Goal: Check status: Check status

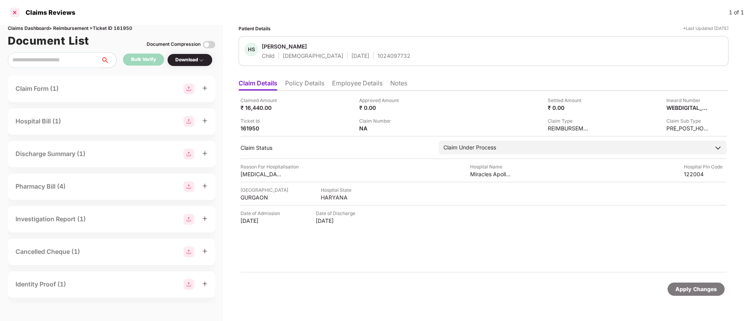
click at [16, 16] on div at bounding box center [15, 12] width 12 height 12
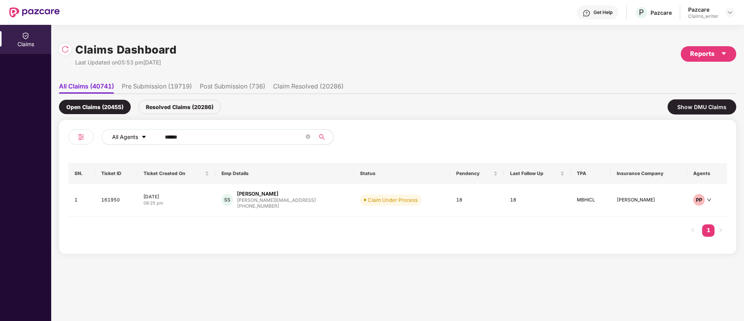
drag, startPoint x: 199, startPoint y: 133, endPoint x: 150, endPoint y: 136, distance: 49.4
click at [150, 136] on div "All Agents ******" at bounding box center [299, 137] width 395 height 16
paste input "text"
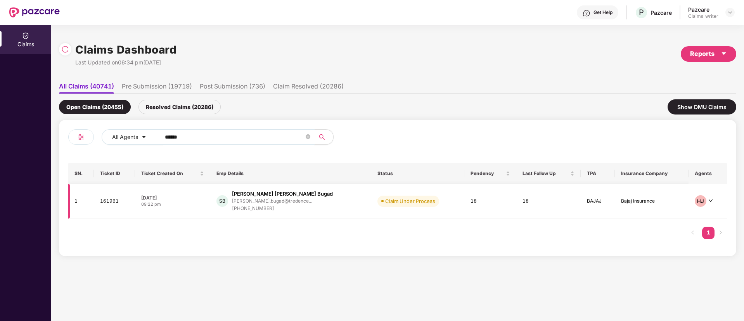
type input "******"
click at [106, 201] on td "161961" at bounding box center [114, 201] width 41 height 35
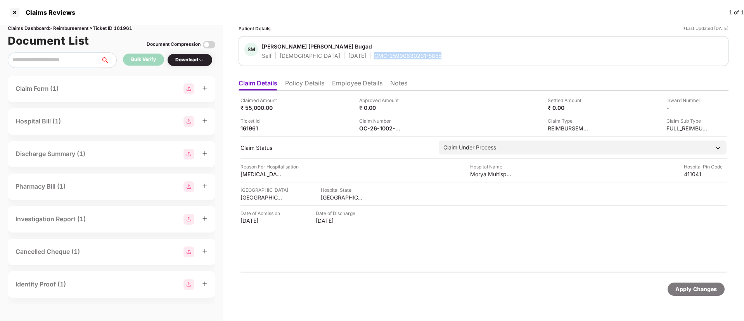
drag, startPoint x: 342, startPoint y: 54, endPoint x: 412, endPoint y: 57, distance: 70.7
click at [412, 57] on div "SM Shreyas Mahendra Bugad Self Male 09 Jan 2001 GMC-25990630231-5855" at bounding box center [483, 51] width 478 height 17
copy div "GMC-25990630231-5855"
click at [17, 7] on div at bounding box center [15, 12] width 12 height 12
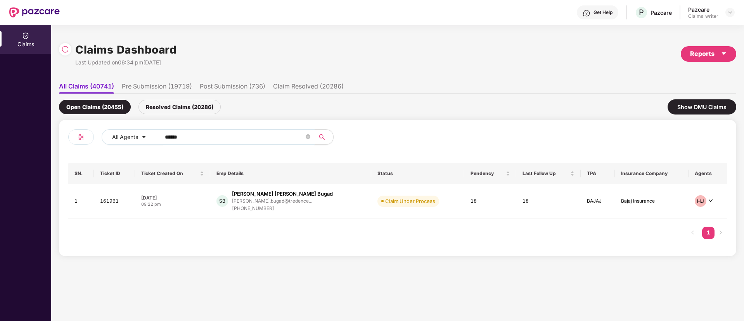
drag, startPoint x: 201, startPoint y: 136, endPoint x: 156, endPoint y: 139, distance: 44.3
click at [156, 139] on span "******" at bounding box center [235, 137] width 159 height 16
paste input "text"
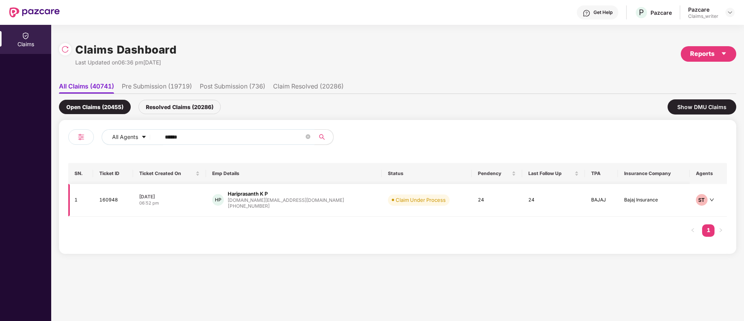
type input "******"
click at [109, 202] on td "160948" at bounding box center [113, 200] width 40 height 33
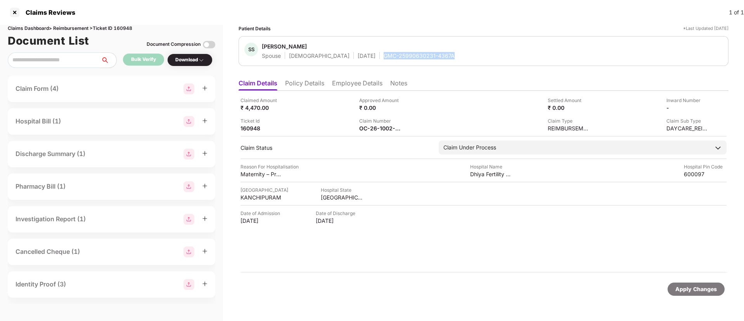
drag, startPoint x: 356, startPoint y: 57, endPoint x: 428, endPoint y: 59, distance: 72.6
click at [428, 59] on div "SS Subha Subbaiah Spouse Female 20 Mar 1999 GMC-25990630231-4367A" at bounding box center [484, 51] width 490 height 30
copy div "GMC-25990630231-4367A"
click at [19, 11] on div at bounding box center [15, 12] width 12 height 12
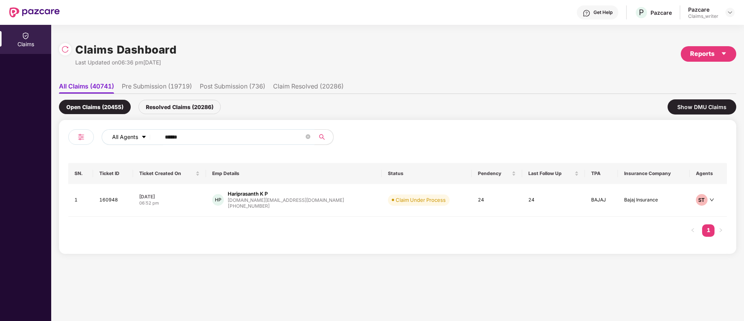
drag, startPoint x: 196, startPoint y: 140, endPoint x: 147, endPoint y: 139, distance: 48.5
click at [147, 139] on div "All Agents ******" at bounding box center [299, 137] width 395 height 16
paste input "text"
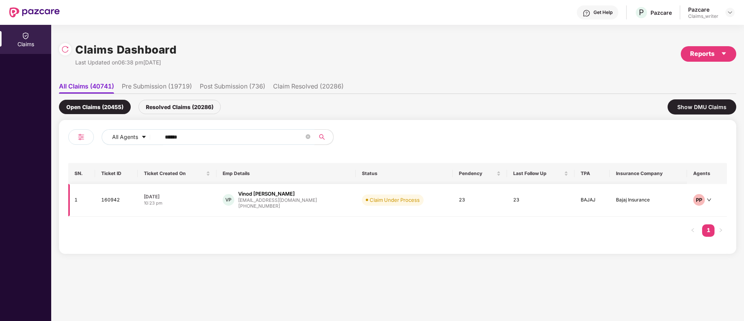
type input "******"
click at [108, 205] on td "160942" at bounding box center [116, 200] width 43 height 33
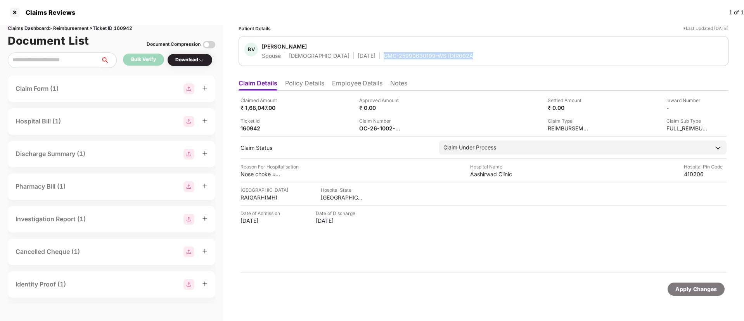
drag, startPoint x: 352, startPoint y: 55, endPoint x: 456, endPoint y: 57, distance: 104.0
click at [456, 57] on div "BV Bhavini Vinod Patil Spouse Female 11 Oct 1975 GMC-25990630199-WSTDIR002A" at bounding box center [483, 51] width 478 height 17
copy div "GMC-25990630199-WSTDIR002A"
click at [19, 12] on div at bounding box center [15, 12] width 12 height 12
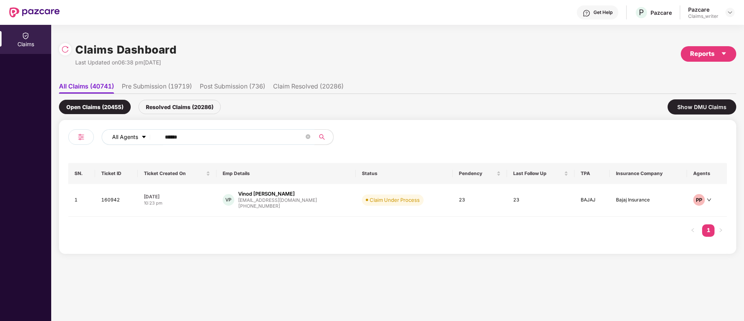
drag, startPoint x: 174, startPoint y: 139, endPoint x: 151, endPoint y: 137, distance: 22.9
click at [151, 137] on div "All Agents ******" at bounding box center [299, 137] width 395 height 16
paste input "text"
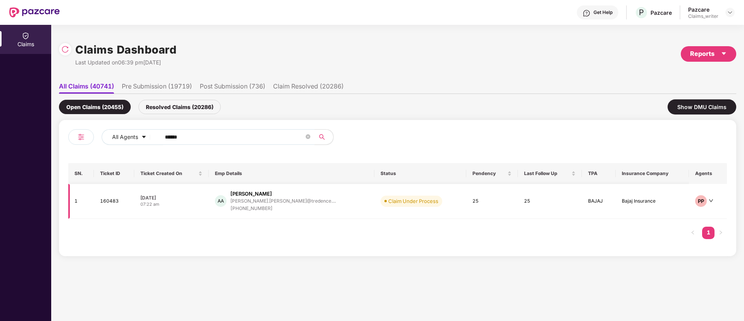
type input "******"
click at [116, 200] on td "160483" at bounding box center [114, 201] width 40 height 35
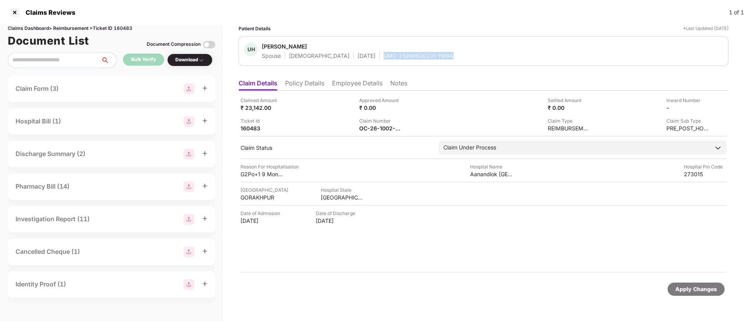
drag, startPoint x: 360, startPoint y: 55, endPoint x: 456, endPoint y: 59, distance: 96.3
click at [456, 59] on div "UH Umme Habiba Spouse Female 03 June 1995 GMC-25990630231-1199A" at bounding box center [483, 51] width 478 height 17
copy div "GMC-25990630231-1199A"
click at [15, 14] on div at bounding box center [15, 12] width 12 height 12
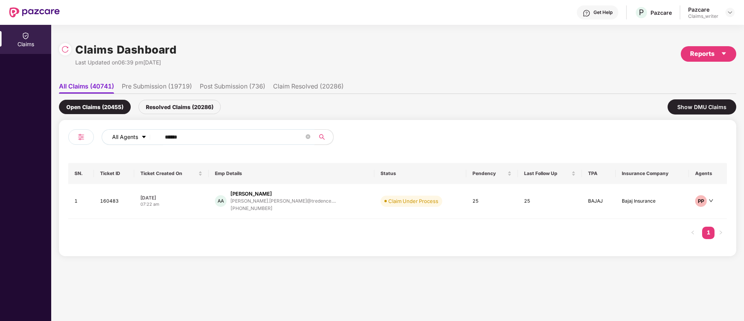
drag, startPoint x: 194, startPoint y: 134, endPoint x: 141, endPoint y: 140, distance: 53.8
click at [141, 140] on div "All Agents ******" at bounding box center [299, 137] width 395 height 16
paste input "text"
type input "******"
click at [120, 198] on td "160641" at bounding box center [116, 201] width 42 height 35
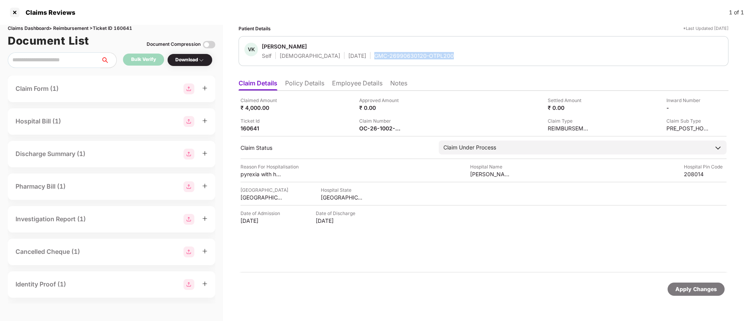
drag, startPoint x: 344, startPoint y: 58, endPoint x: 438, endPoint y: 62, distance: 94.8
click at [438, 62] on div "VK Vivek Kumar Self Male 14 June 1996 GMC-26990630120-OTPL200" at bounding box center [484, 51] width 490 height 30
copy div "GMC-26990630120-OTPL200"
click at [306, 85] on li "Policy Details" at bounding box center [304, 84] width 39 height 11
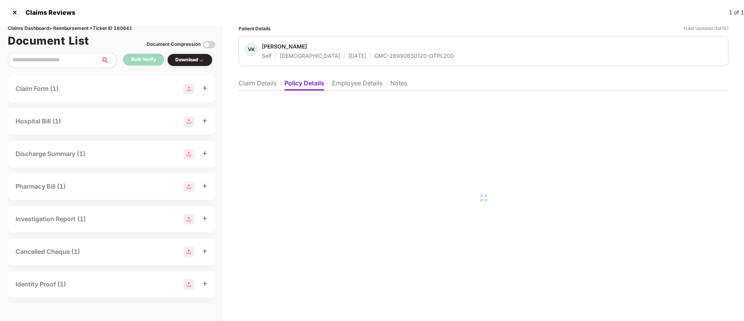
click at [346, 87] on li "Employee Details" at bounding box center [357, 84] width 50 height 11
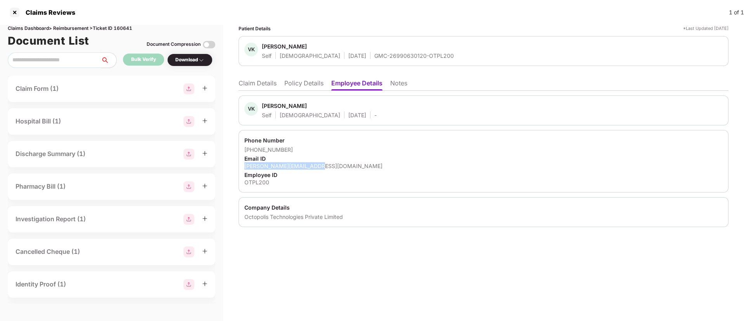
drag, startPoint x: 245, startPoint y: 166, endPoint x: 326, endPoint y: 169, distance: 80.7
click at [326, 169] on div "vivek.kumar@apnaklub.com" at bounding box center [483, 165] width 478 height 7
copy div "vivek.kumar@apnaklub.com"
click at [15, 12] on div at bounding box center [15, 12] width 12 height 12
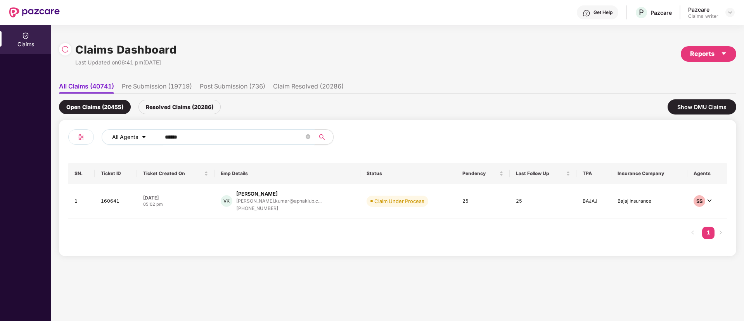
drag, startPoint x: 198, startPoint y: 142, endPoint x: 138, endPoint y: 139, distance: 60.6
click at [138, 139] on div "All Agents ******" at bounding box center [299, 137] width 395 height 16
paste input "text"
type input "******"
click at [110, 198] on td "162042" at bounding box center [116, 200] width 43 height 33
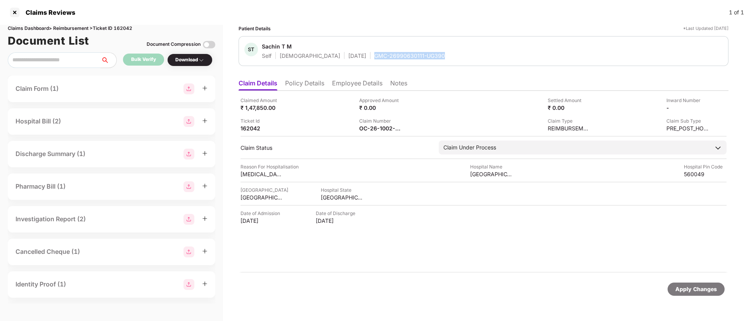
drag, startPoint x: 340, startPoint y: 57, endPoint x: 416, endPoint y: 55, distance: 76.1
click at [416, 55] on div "ST Sachin T M Self Male 31 July 1996 GMC-26990630111-UG390" at bounding box center [483, 51] width 478 height 17
copy div "GMC-26990630111-UG390"
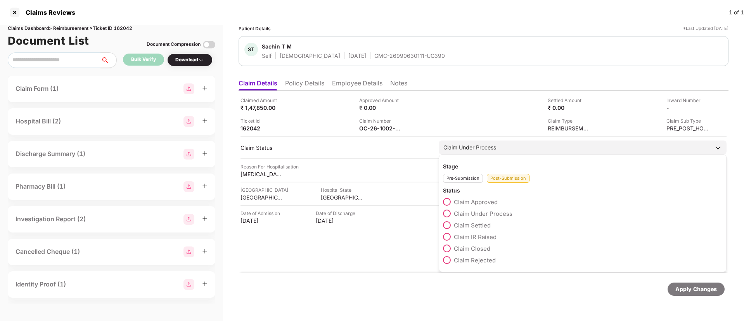
click at [442, 237] on div "Stage Pre-Submission Post-Submission Status Claim Approved Claim Under Process …" at bounding box center [583, 213] width 288 height 118
click at [445, 237] on span at bounding box center [447, 237] width 8 height 8
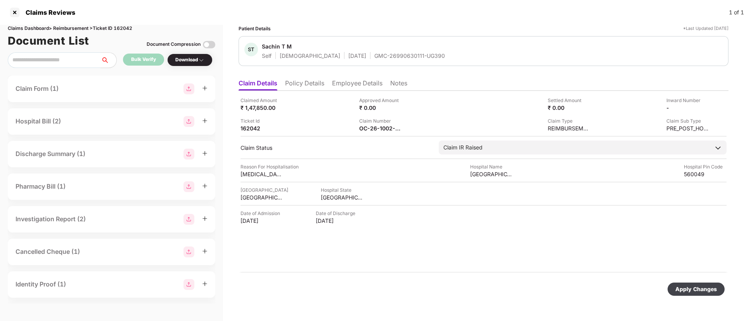
click at [697, 290] on div "Apply Changes" at bounding box center [697, 289] width 42 height 9
click at [17, 14] on div at bounding box center [15, 12] width 12 height 12
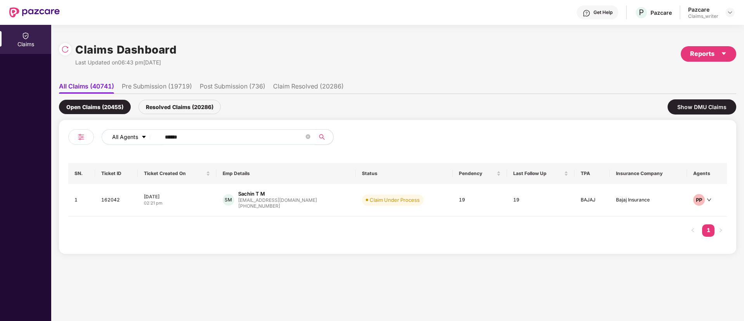
drag, startPoint x: 194, startPoint y: 135, endPoint x: 142, endPoint y: 131, distance: 52.5
click at [142, 131] on div "All Agents ******" at bounding box center [299, 137] width 395 height 16
paste input "text"
type input "******"
click at [108, 194] on td "160641" at bounding box center [116, 201] width 42 height 35
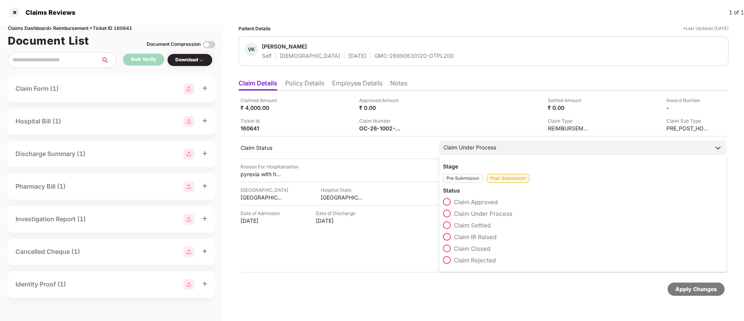
click at [450, 147] on div "Claim Under Process" at bounding box center [470, 147] width 53 height 9
click at [451, 234] on span at bounding box center [447, 237] width 8 height 8
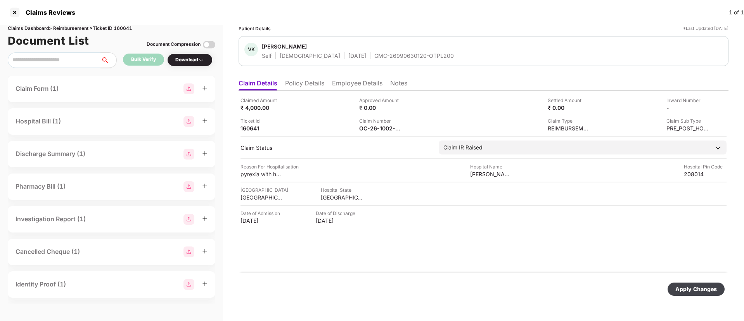
click at [704, 284] on div "Apply Changes" at bounding box center [696, 289] width 57 height 13
